Goal: Transaction & Acquisition: Purchase product/service

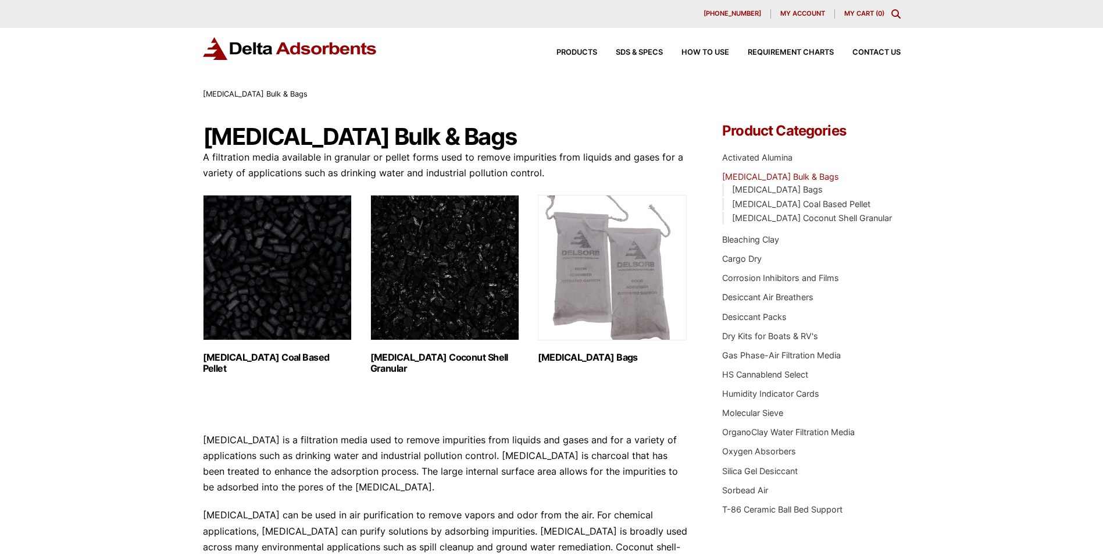
click at [317, 275] on img "Visit product category Activated Carbon Coal Based Pellet" at bounding box center [277, 267] width 149 height 145
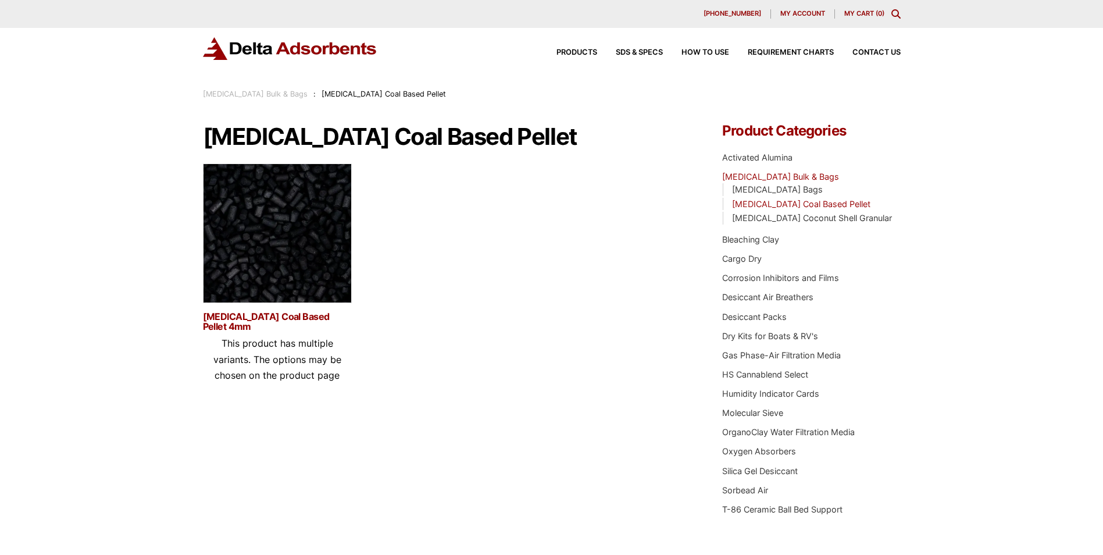
click at [228, 327] on link "[MEDICAL_DATA] Coal Based Pellet 4mm" at bounding box center [277, 322] width 149 height 20
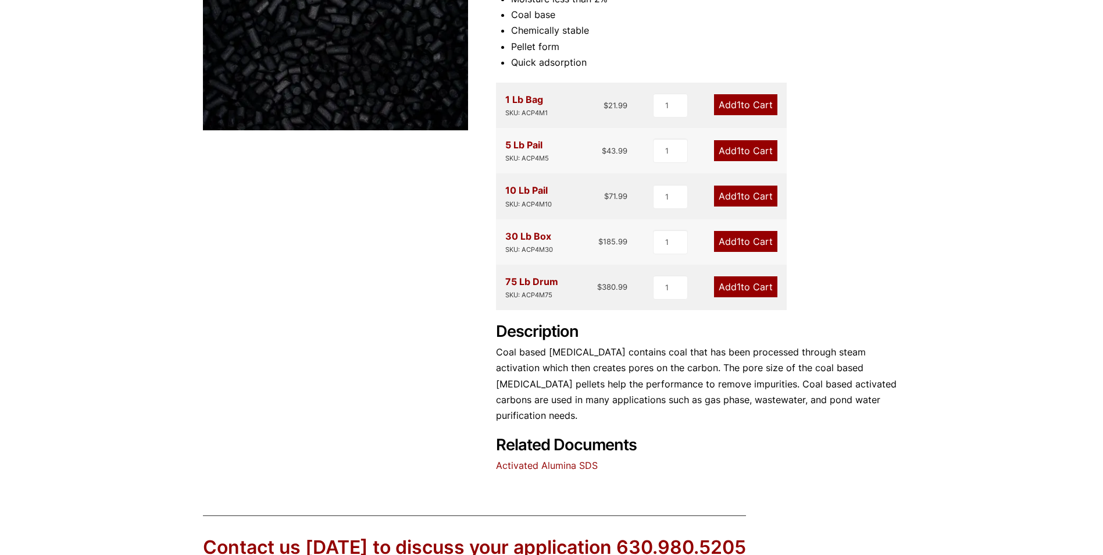
scroll to position [233, 0]
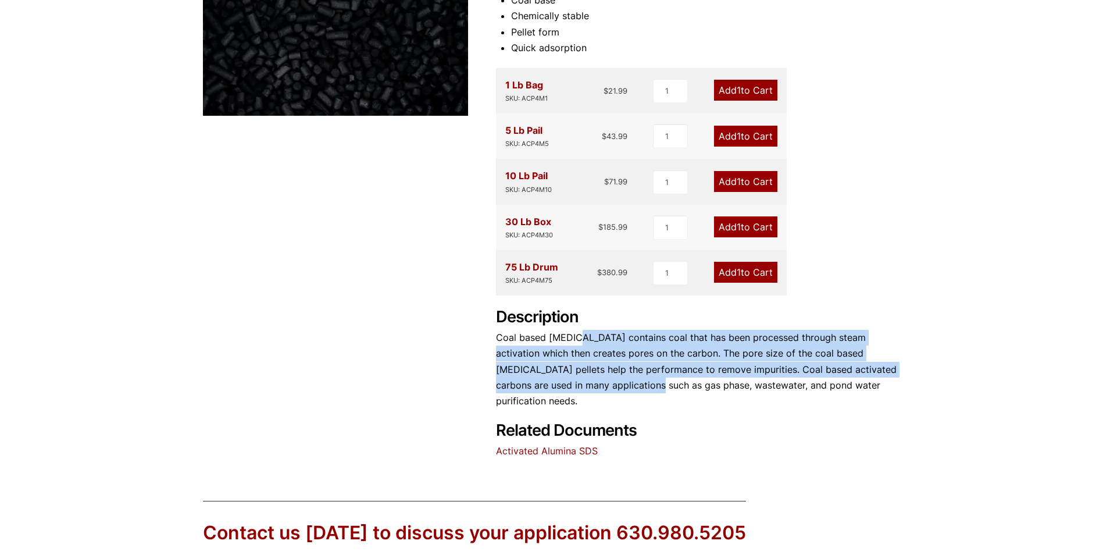
drag, startPoint x: 619, startPoint y: 337, endPoint x: 641, endPoint y: 392, distance: 59.5
click at [641, 392] on p "Coal based activated carbon contains coal that has been processed through steam…" at bounding box center [698, 369] width 405 height 79
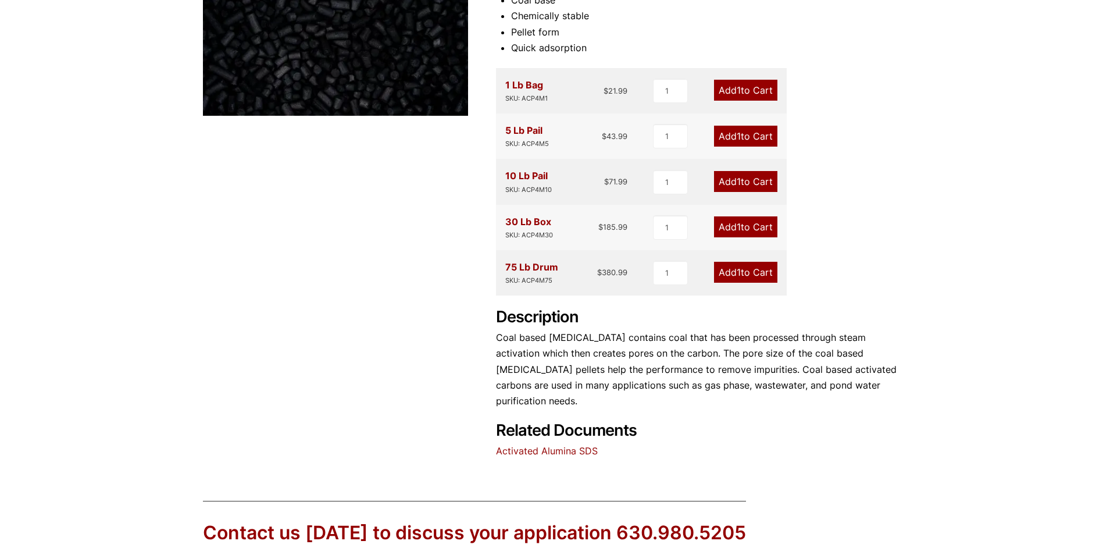
click at [337, 351] on div "Activated Carbon Coal Based Pellet 4mm 🔍 Product Features Bulk Density is 27-29…" at bounding box center [552, 174] width 698 height 567
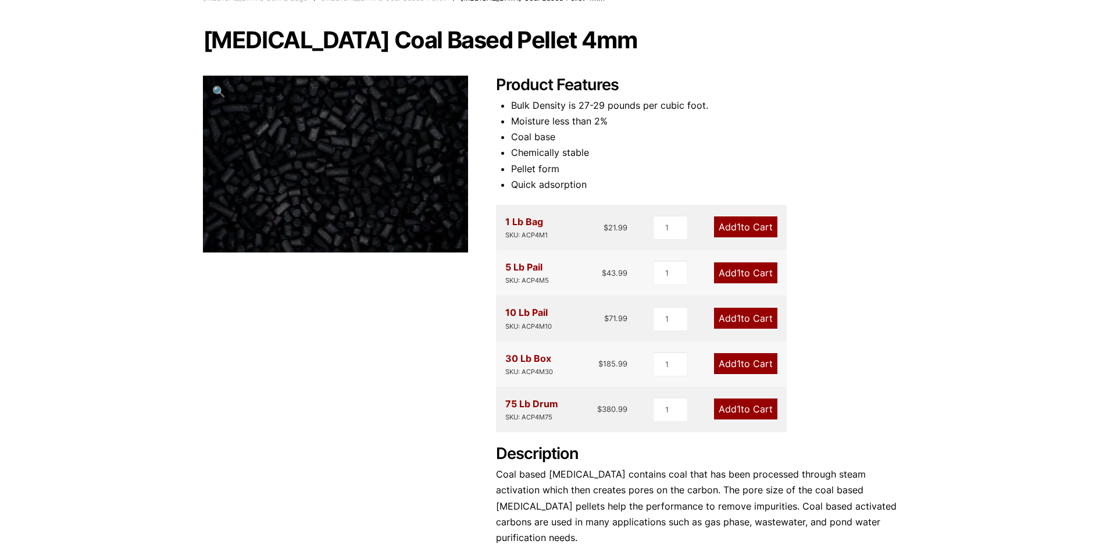
scroll to position [116, 0]
